Goal: Transaction & Acquisition: Purchase product/service

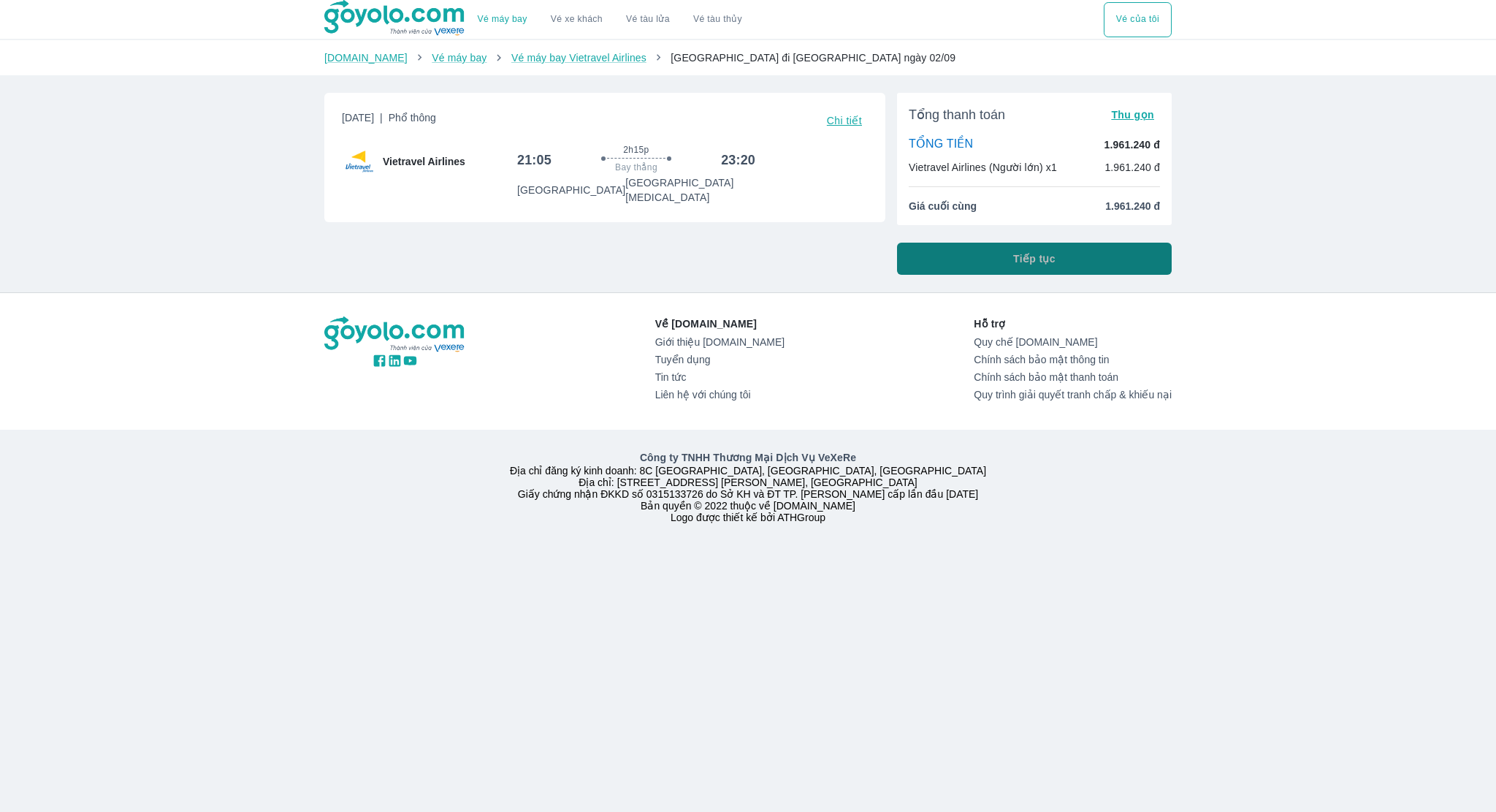
click at [979, 263] on button "Tiếp tục" at bounding box center [1034, 259] width 275 height 32
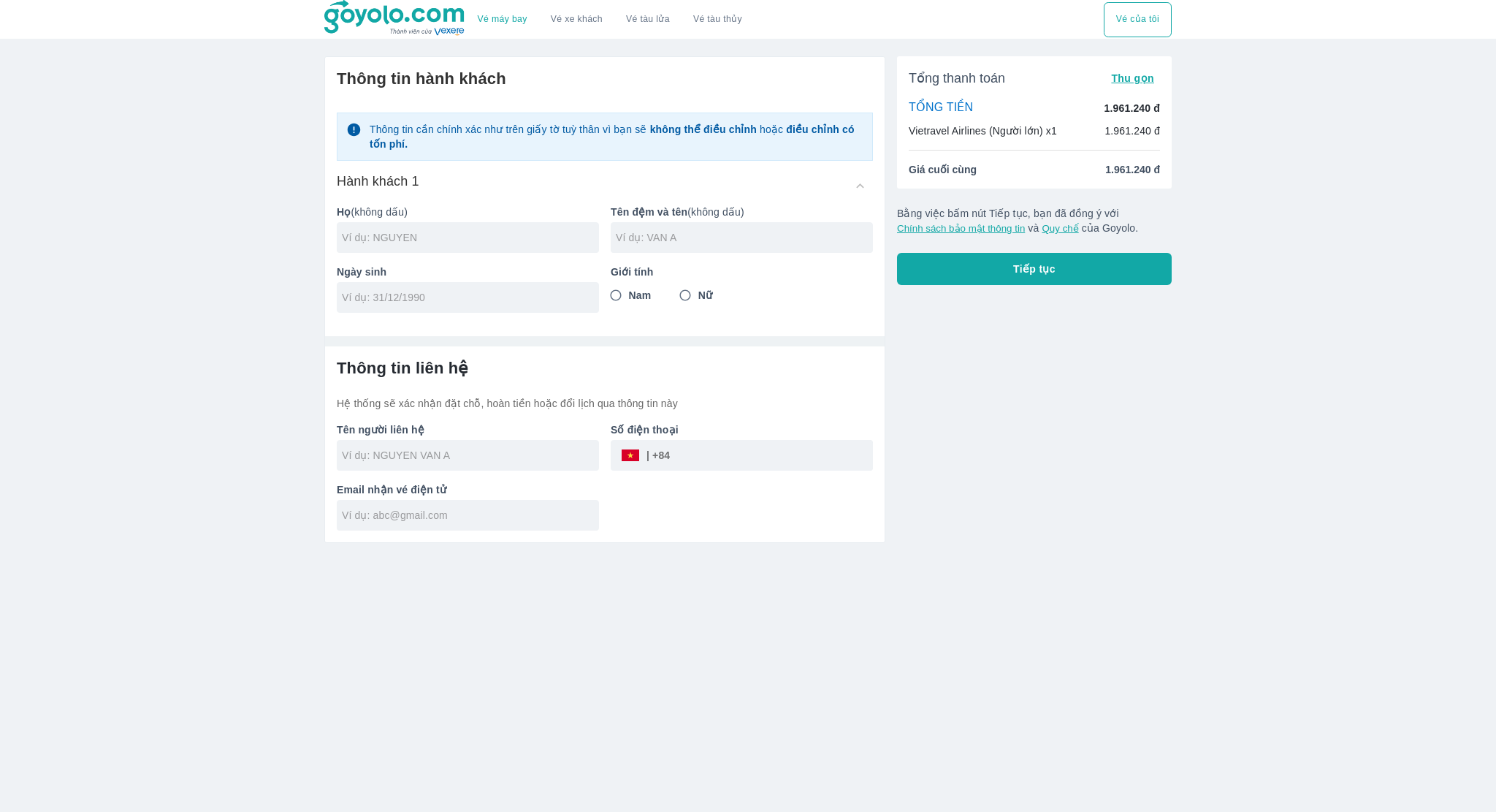
click at [445, 244] on div at bounding box center [468, 238] width 262 height 30
click at [439, 233] on input "PHAM" at bounding box center [471, 237] width 257 height 14
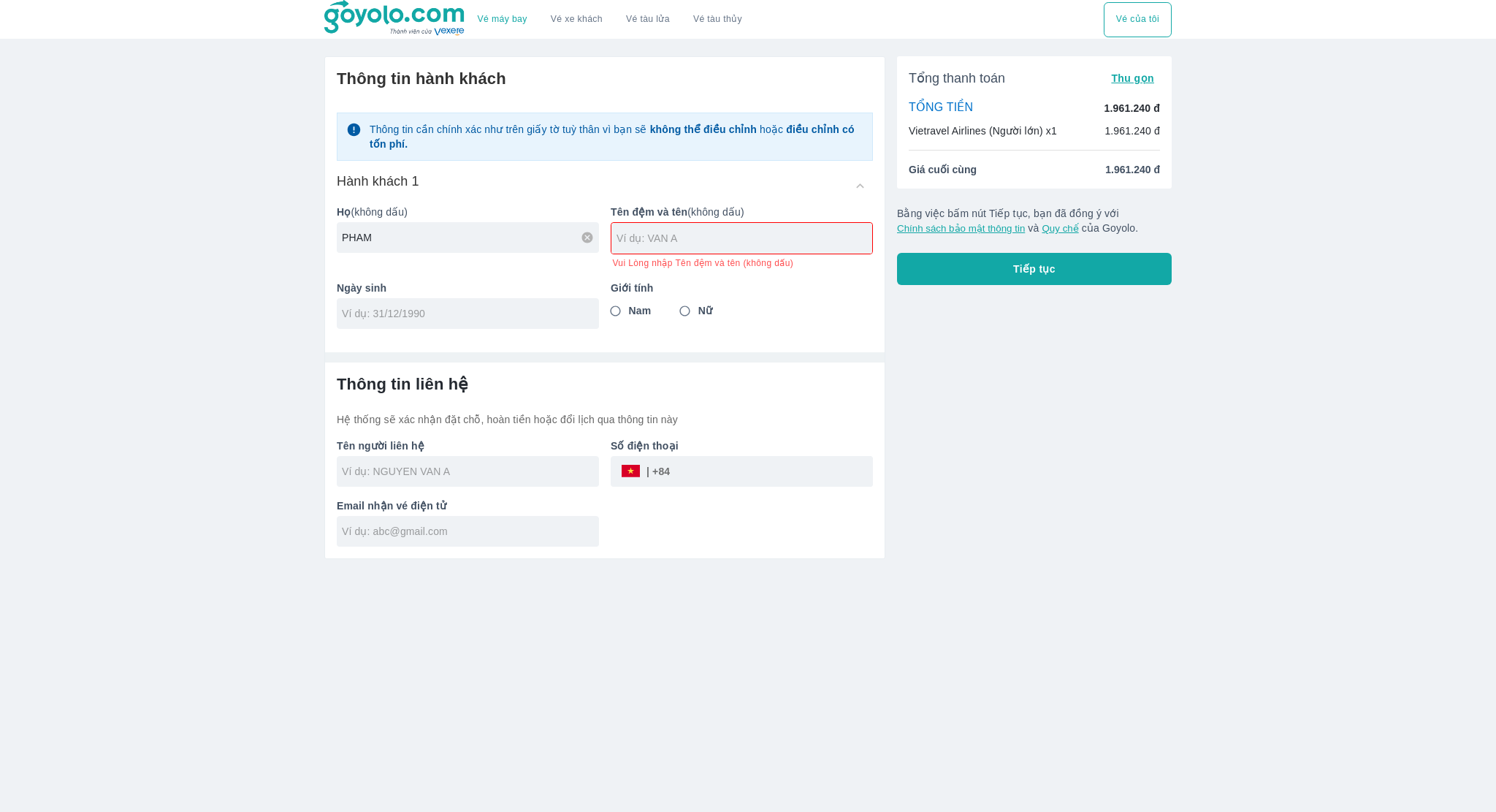
type input "PHAM"
click at [439, 233] on input "PHAM" at bounding box center [471, 237] width 257 height 14
type input "BUI MINH LONG"
click at [378, 301] on div at bounding box center [468, 313] width 262 height 30
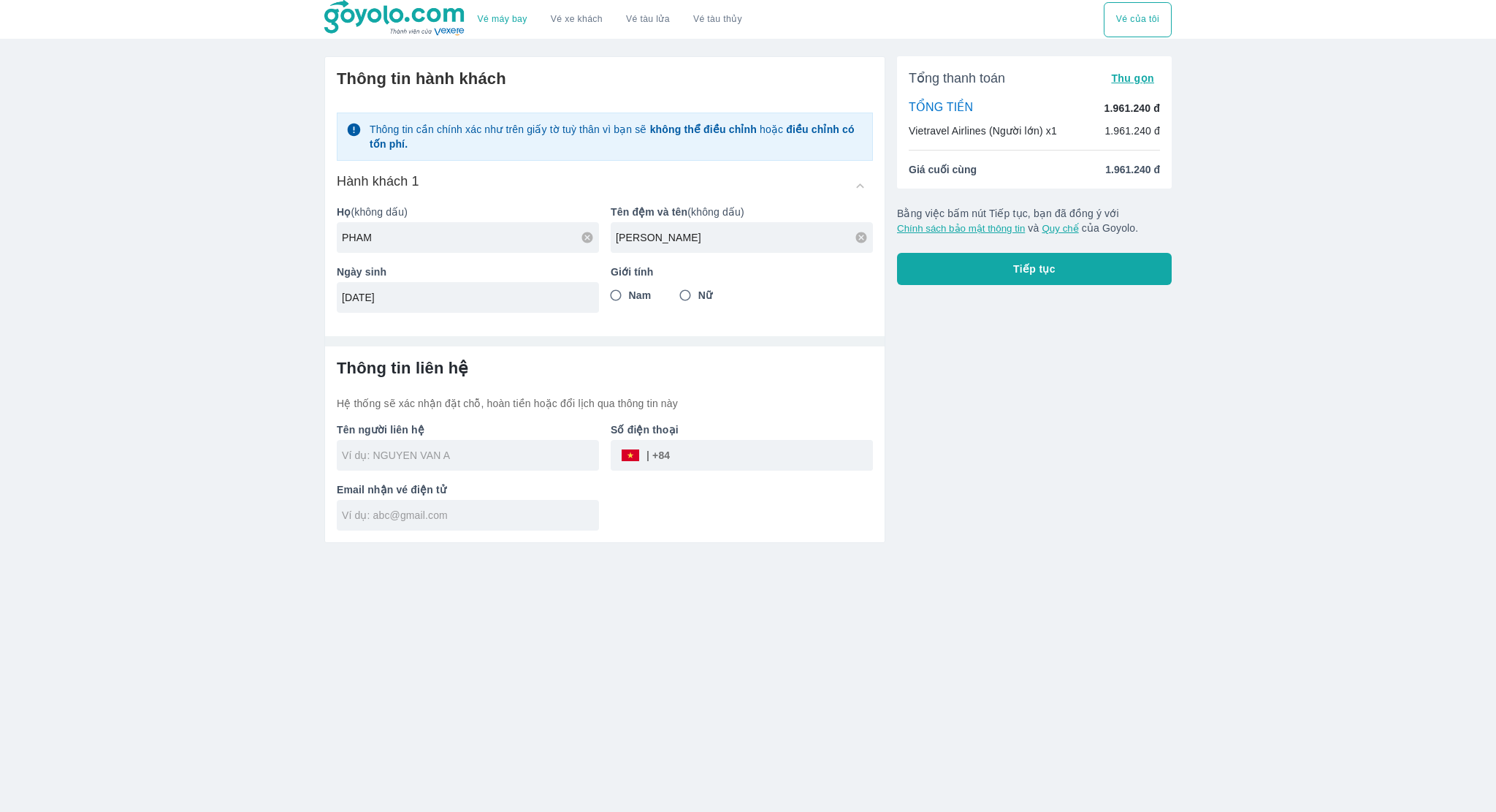
type input "10/05/2000"
click at [631, 298] on span "Nam" at bounding box center [640, 295] width 23 height 14
click at [629, 298] on input "Nam" at bounding box center [616, 296] width 27 height 27
radio input "true"
click at [470, 450] on input "text" at bounding box center [471, 454] width 257 height 14
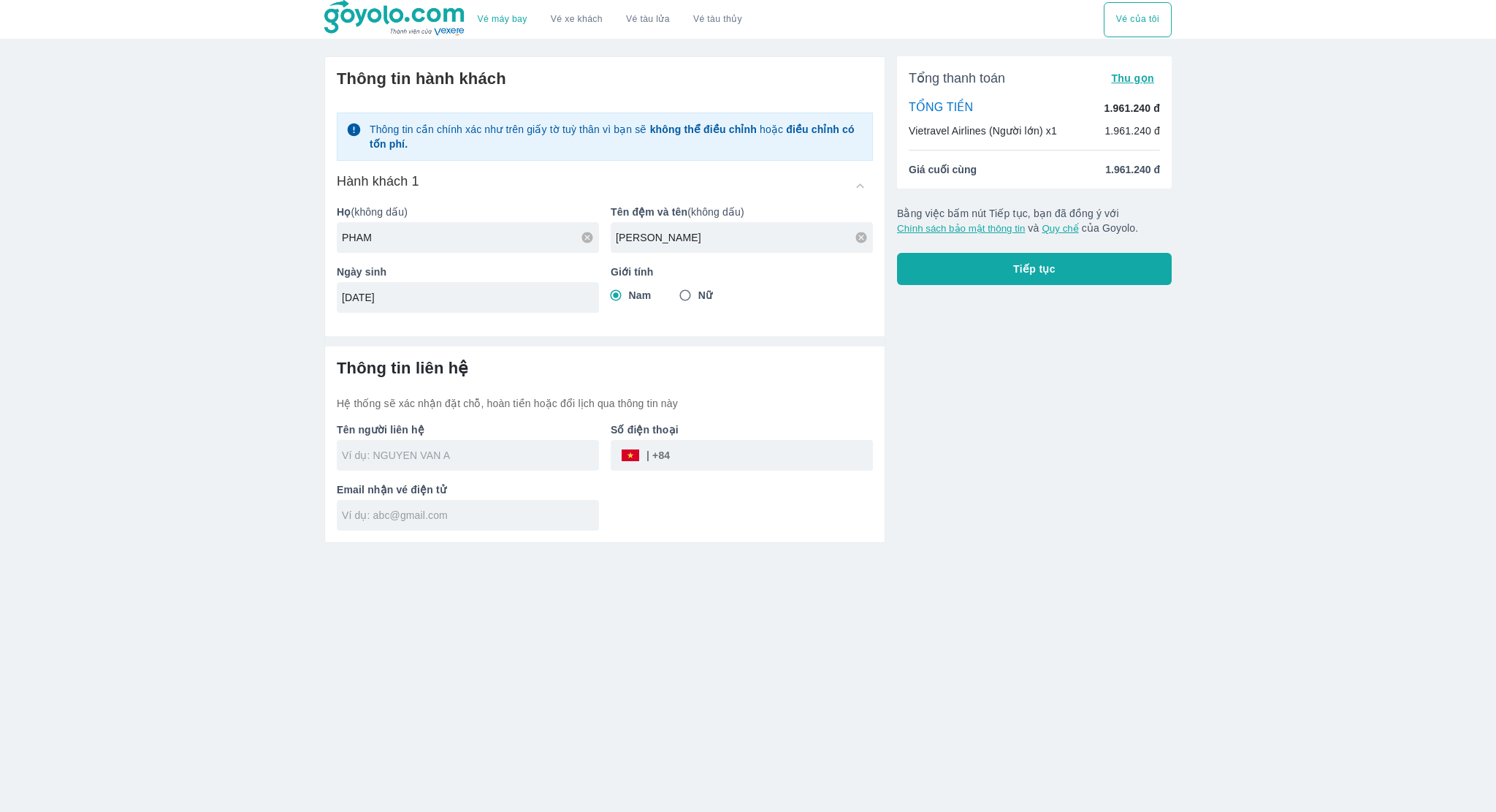
type input "PHAM BUI MINH LONG"
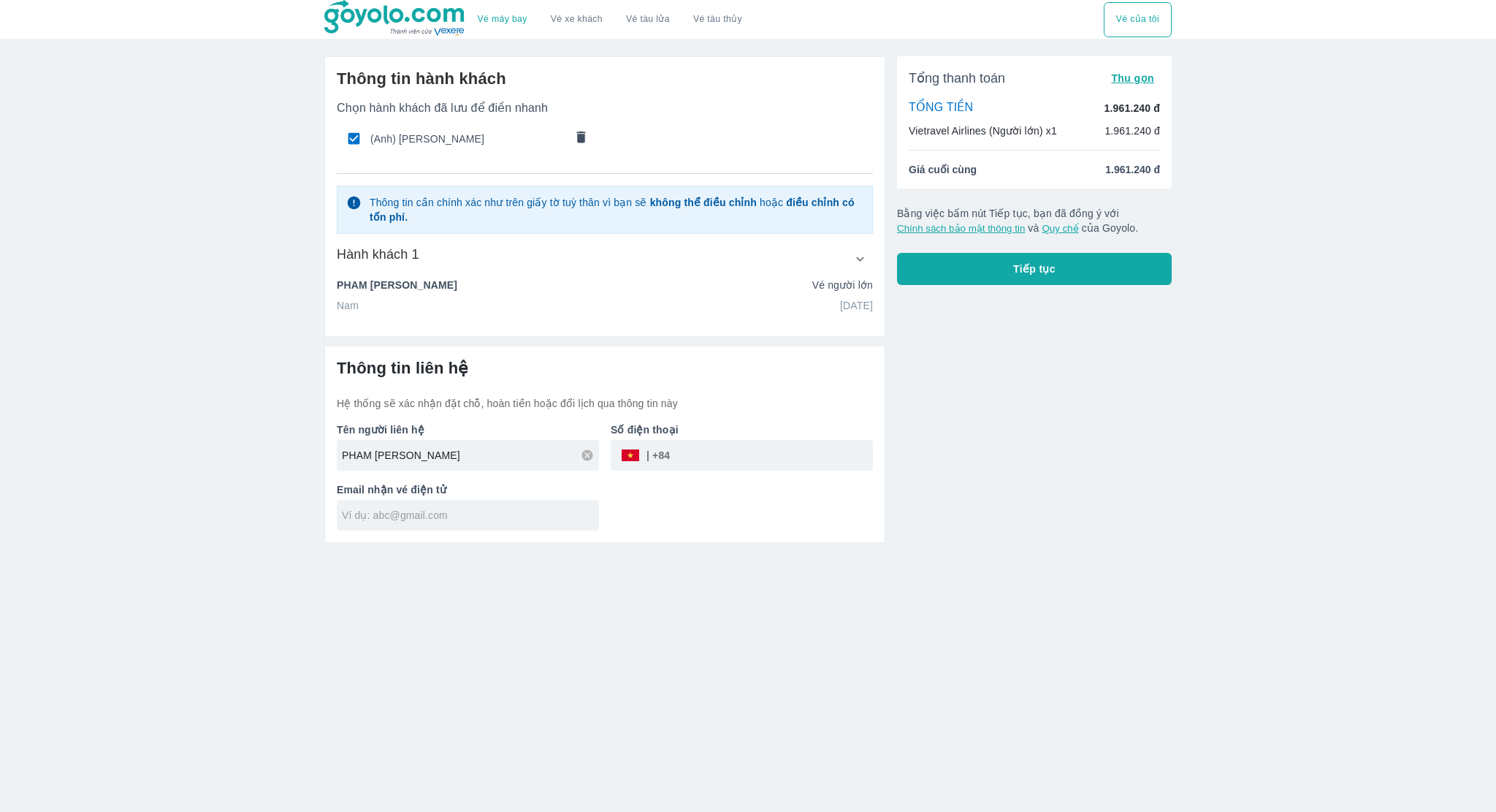
click at [714, 463] on input "tel" at bounding box center [771, 454] width 204 height 35
type input "0779440528"
type input "PHAM BUI MINH LONG"
type input "longbui1052000@gmail.com"
type input "PHAM BUI MINH LONG"
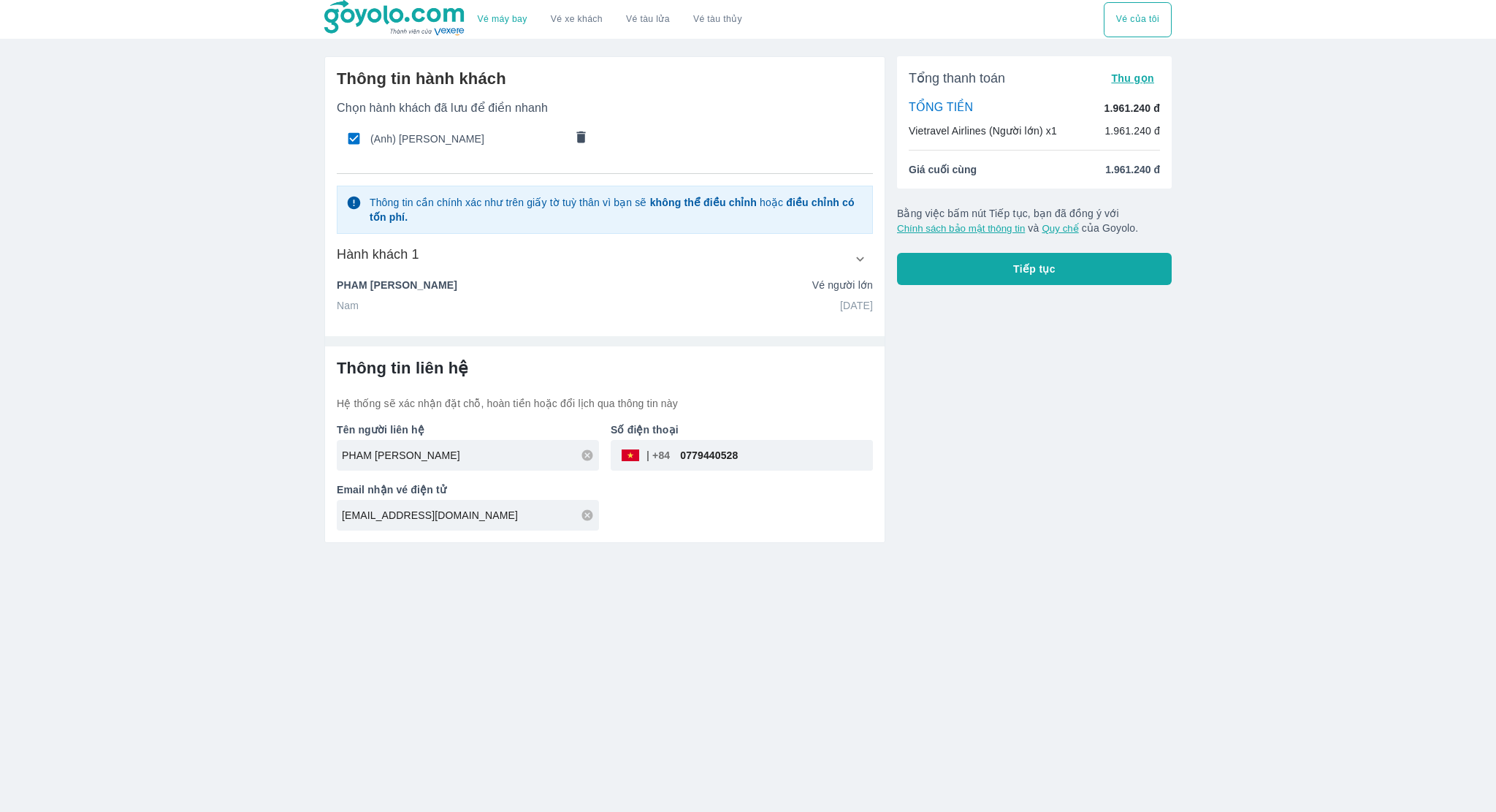
click at [784, 492] on div "Tên người liên hệ PHAM BUI MINH LONG Số điện thoại ​ 0779440528 Email nhận vé đ…" at bounding box center [599, 471] width 548 height 120
click at [1010, 257] on button "Tiếp tục" at bounding box center [1034, 269] width 275 height 32
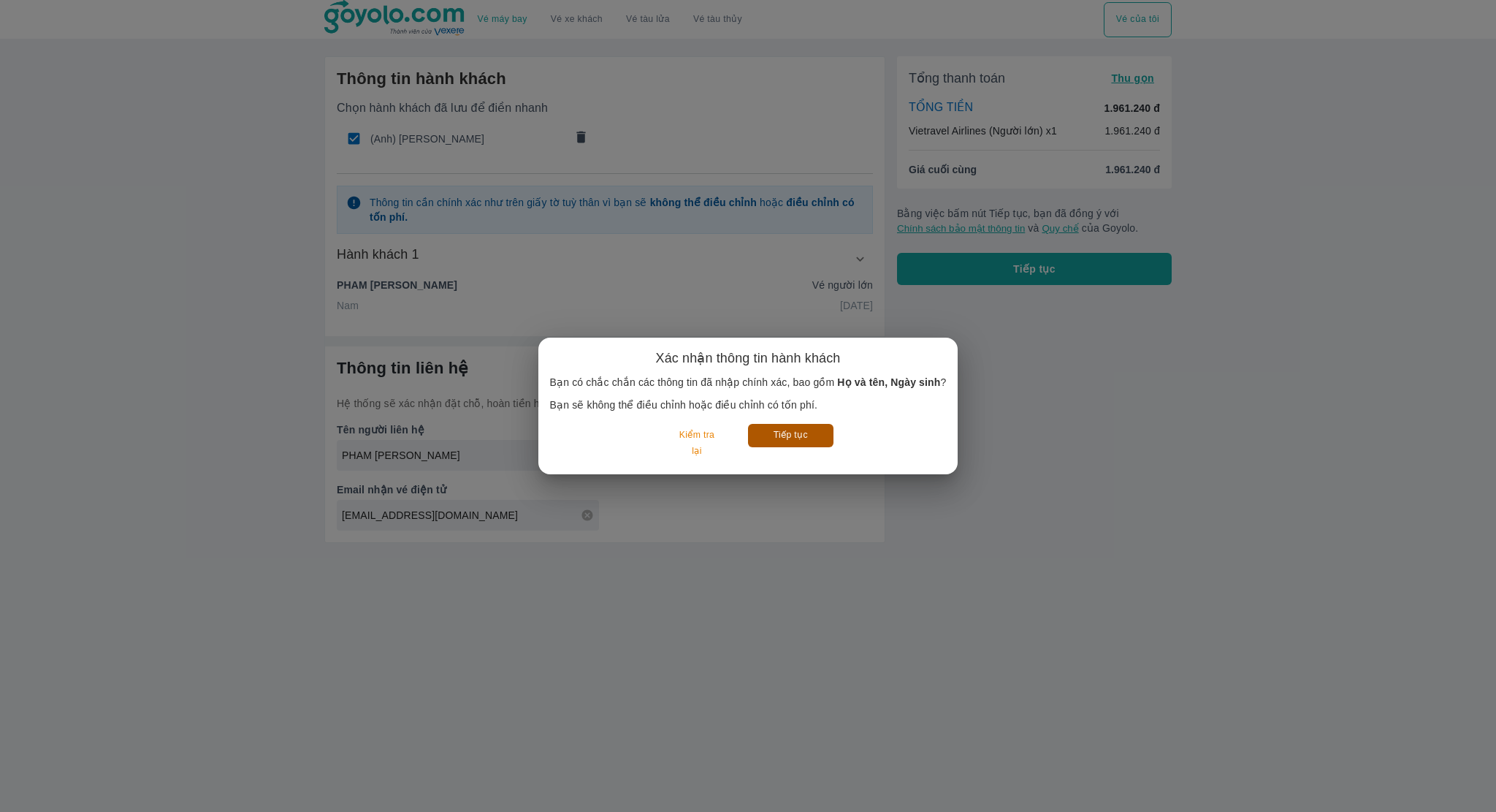
click at [784, 436] on button "Tiếp tục" at bounding box center [791, 435] width 86 height 23
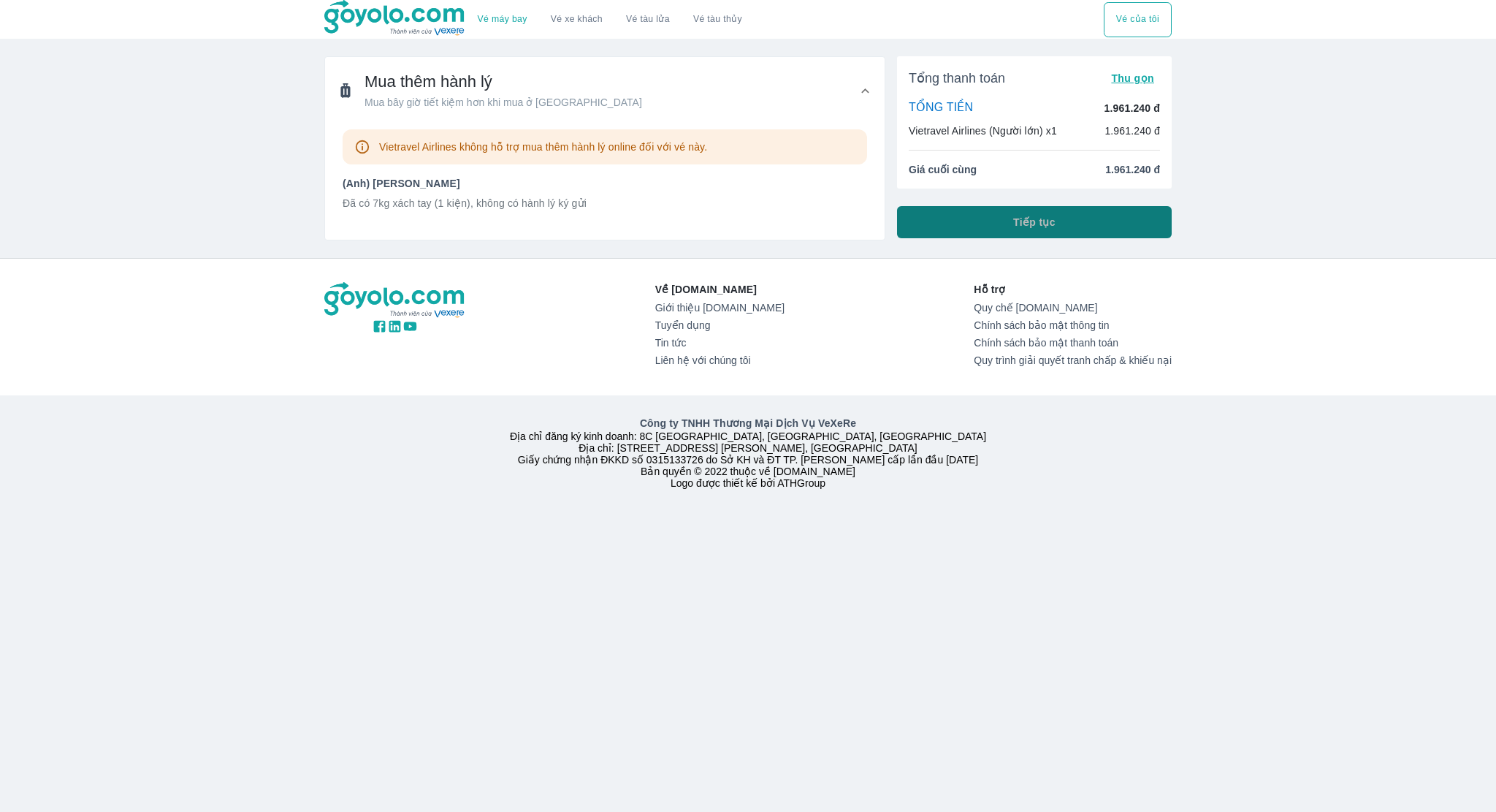
click at [981, 226] on button "Tiếp tục" at bounding box center [1034, 222] width 275 height 32
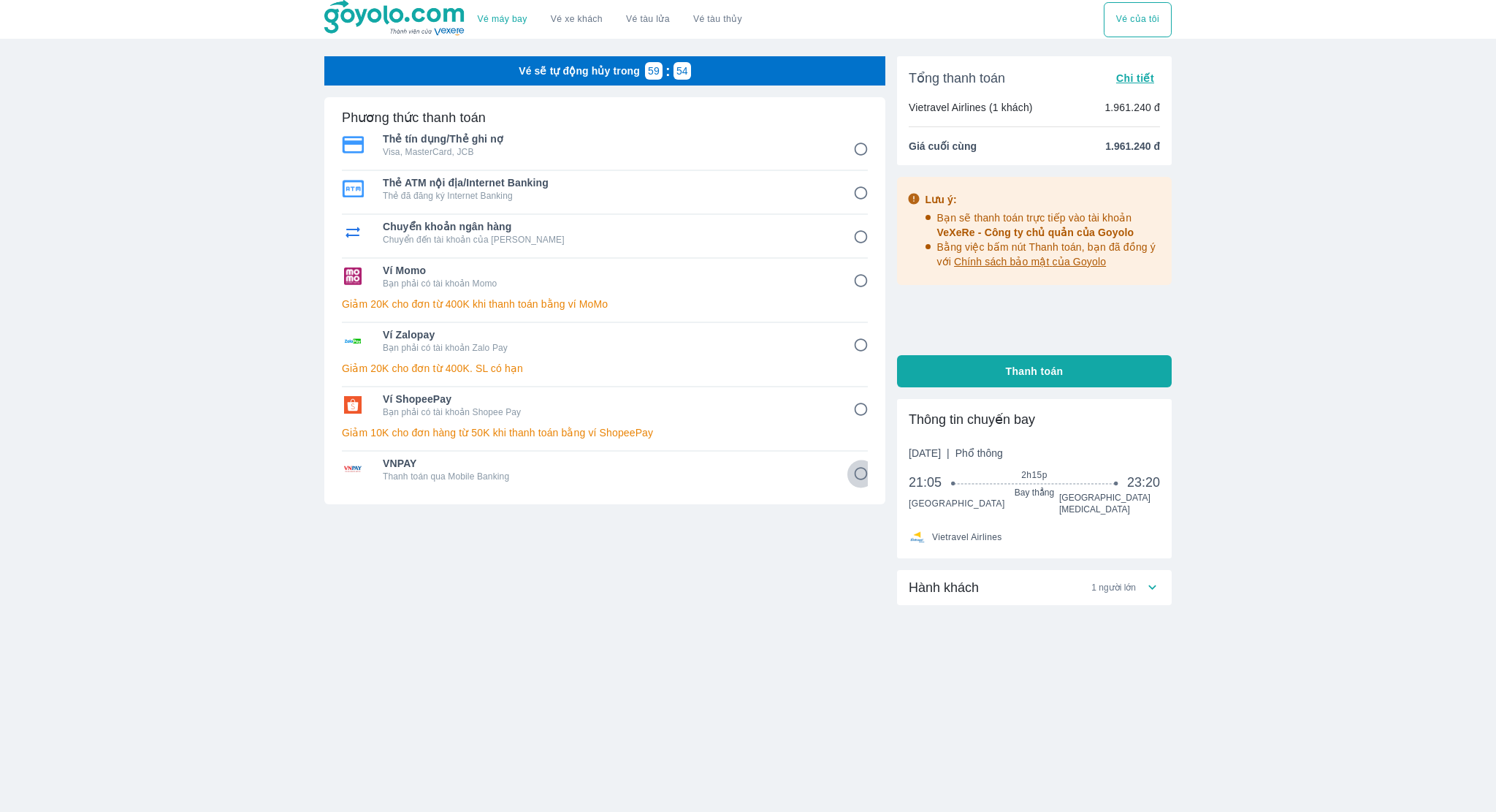
click at [865, 475] on input "8" at bounding box center [861, 474] width 29 height 29
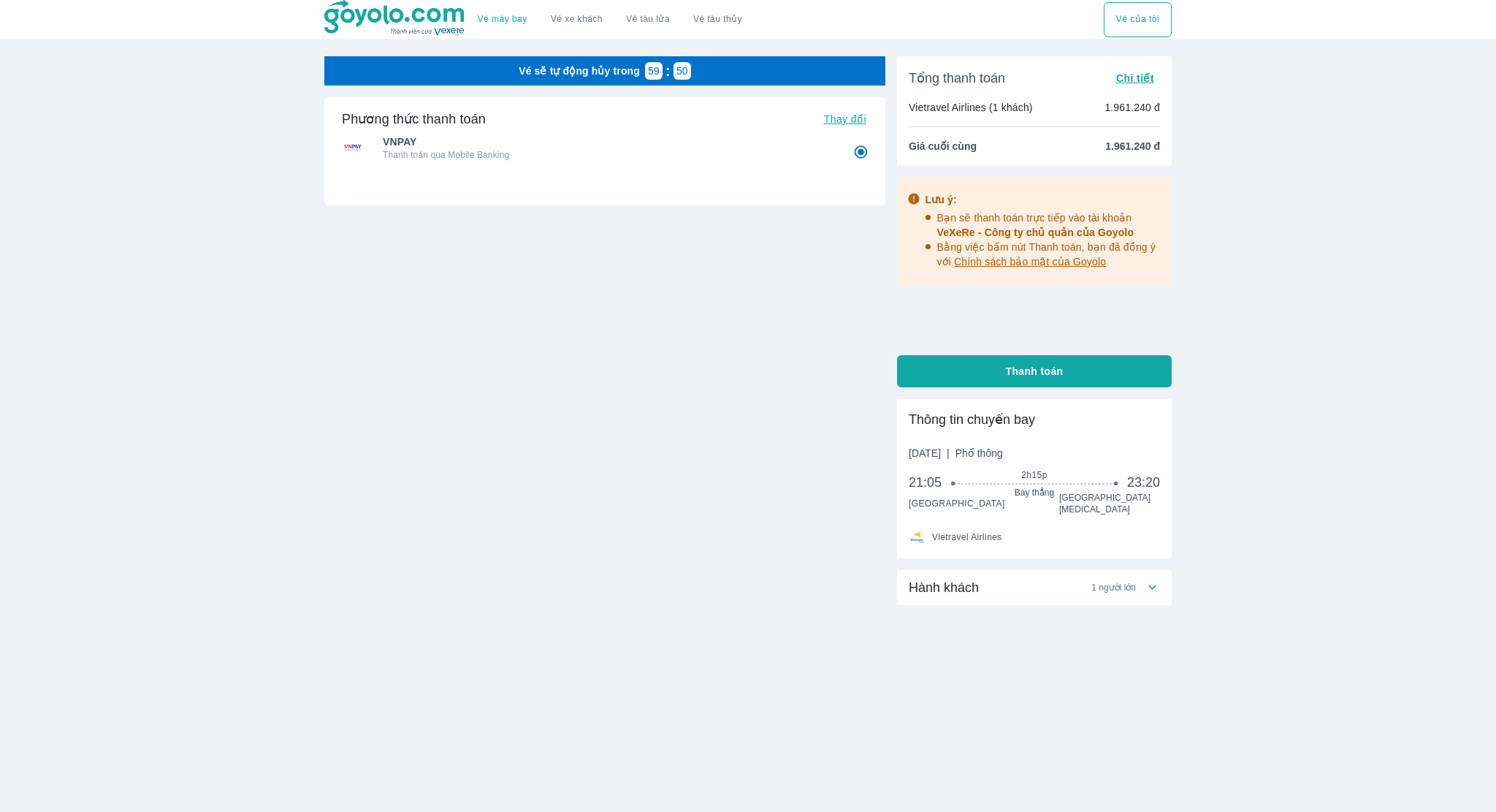
click at [1043, 374] on span "Thanh toán" at bounding box center [1035, 371] width 58 height 14
radio input "true"
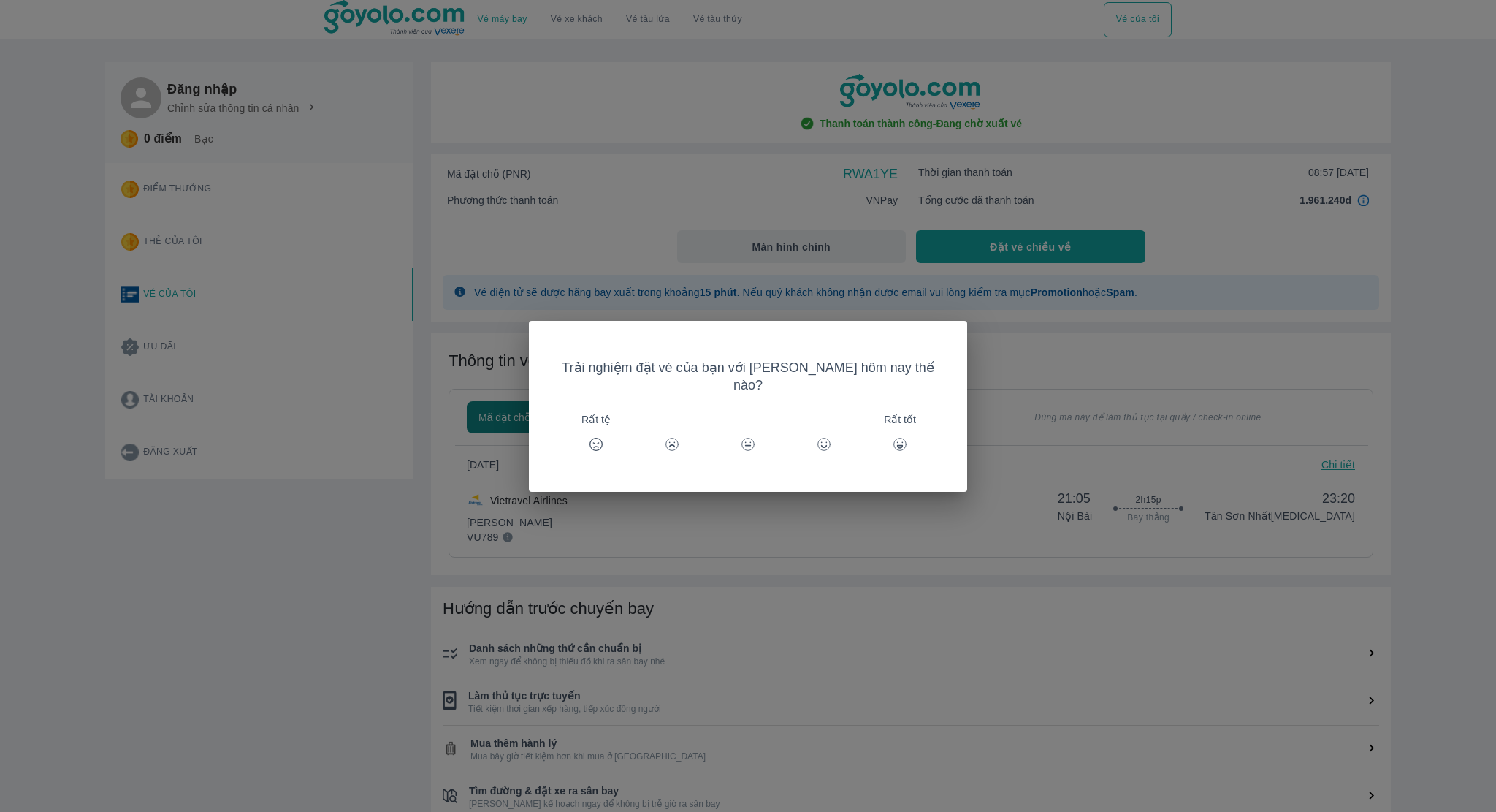
click at [830, 525] on div "Trải nghiệm đặt vé của bạn với [PERSON_NAME] hôm nay thế nào? Rất tệ Rất tốt" at bounding box center [748, 406] width 1496 height 812
